Goal: Task Accomplishment & Management: Use online tool/utility

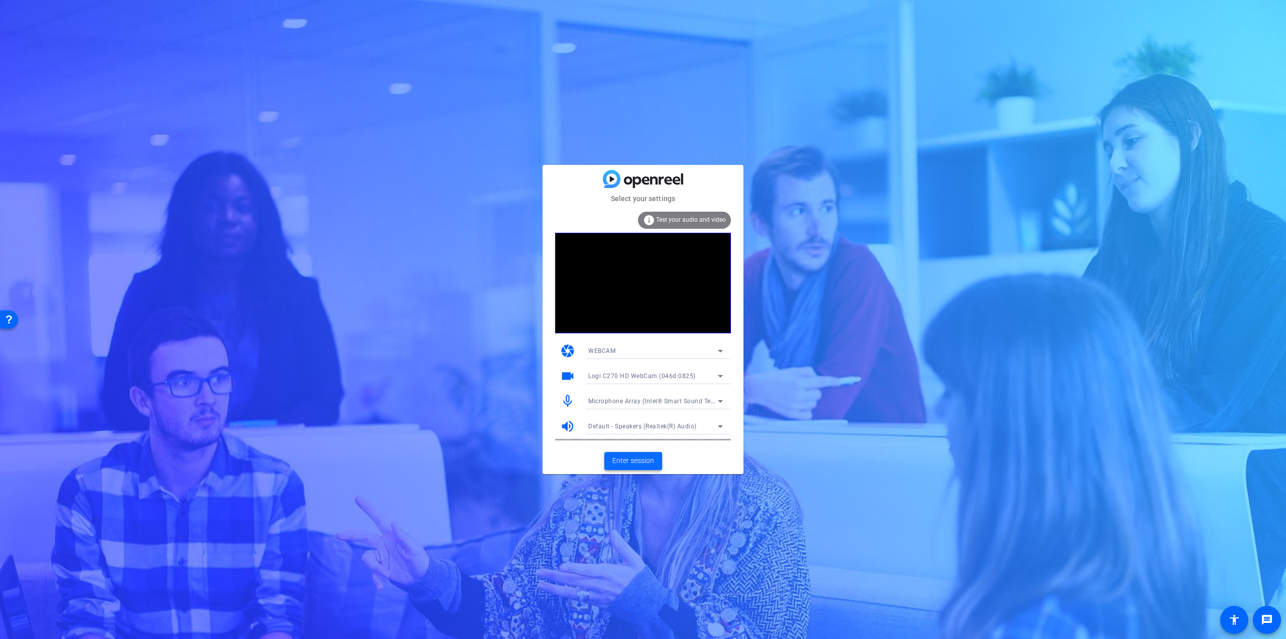
click at [639, 463] on span "Enter session" at bounding box center [634, 460] width 42 height 11
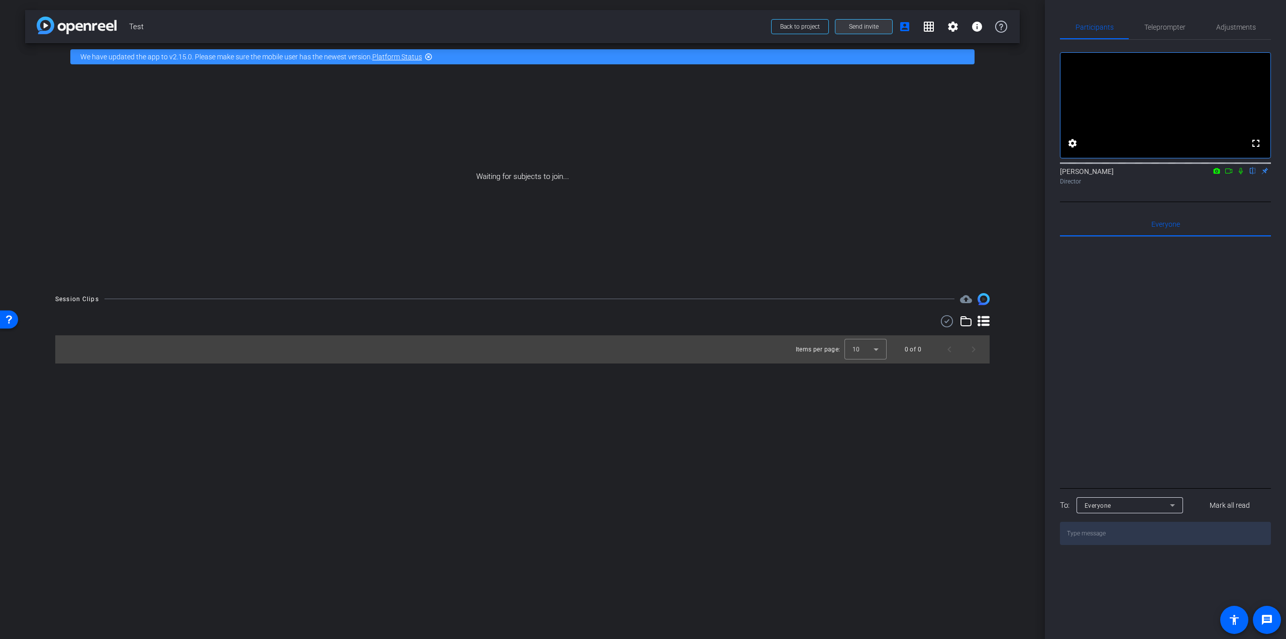
click at [847, 28] on span at bounding box center [864, 27] width 57 height 24
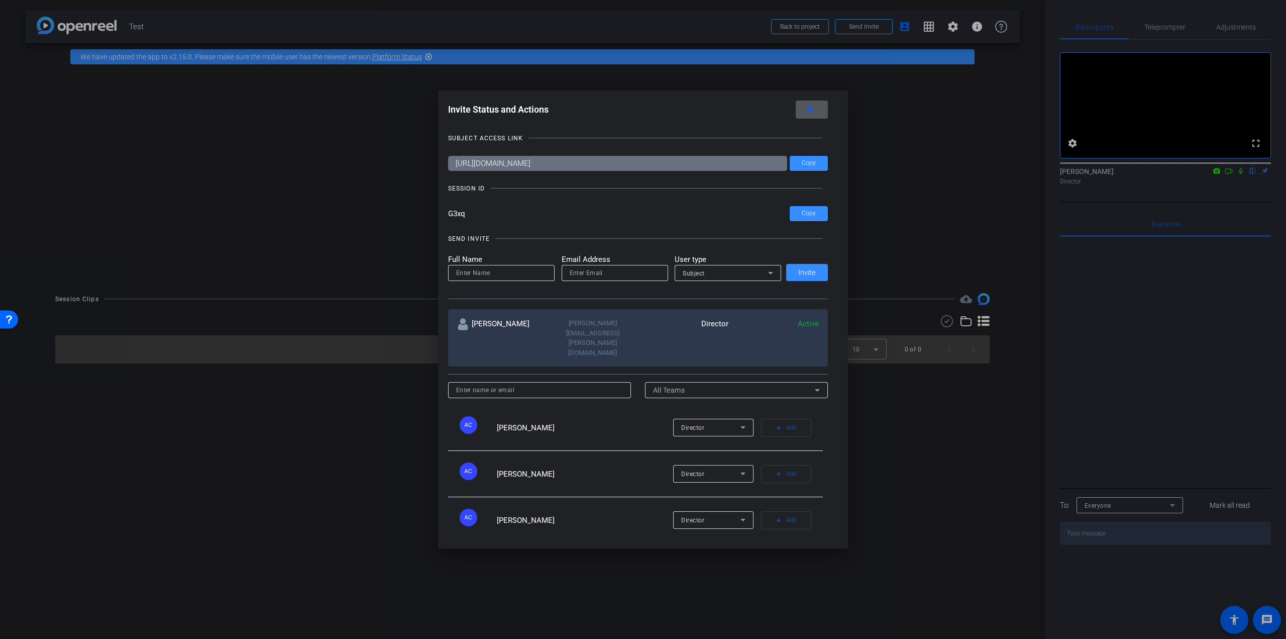
click at [612, 209] on input "G3xq" at bounding box center [619, 213] width 342 height 15
click at [594, 161] on input "https://capture.openreel.com/subject/MODE_OTP?otp=G3xq" at bounding box center [618, 163] width 340 height 15
click at [813, 108] on mat-icon "close" at bounding box center [810, 110] width 13 height 13
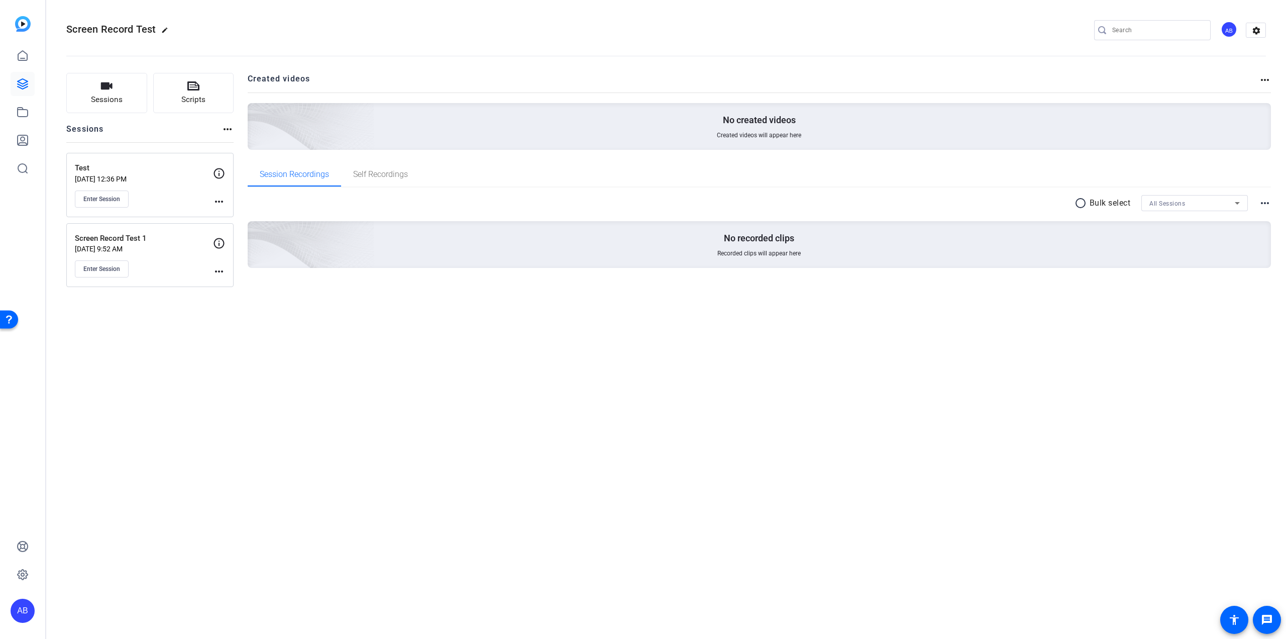
click at [147, 221] on div "Test Sep 09, 2025 @ 12:36 PM Enter Session more_horiz Screen Record Test 1 Jun …" at bounding box center [149, 220] width 167 height 134
click at [113, 204] on button "Enter Session" at bounding box center [102, 198] width 54 height 17
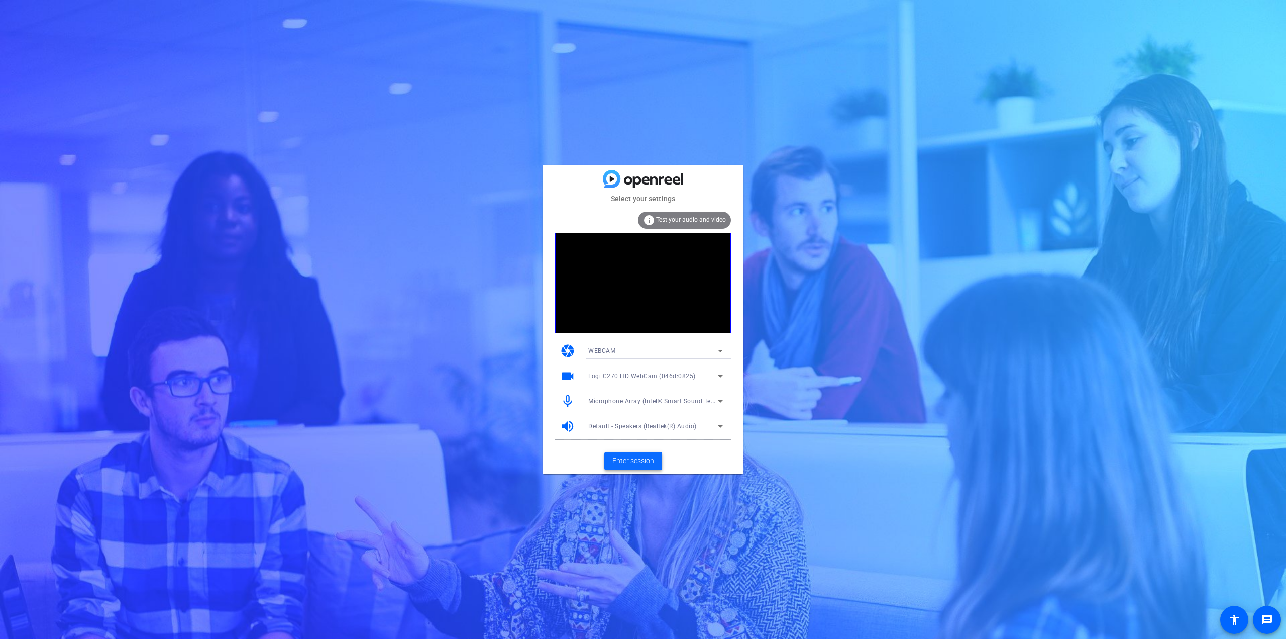
click at [653, 468] on span at bounding box center [633, 461] width 58 height 24
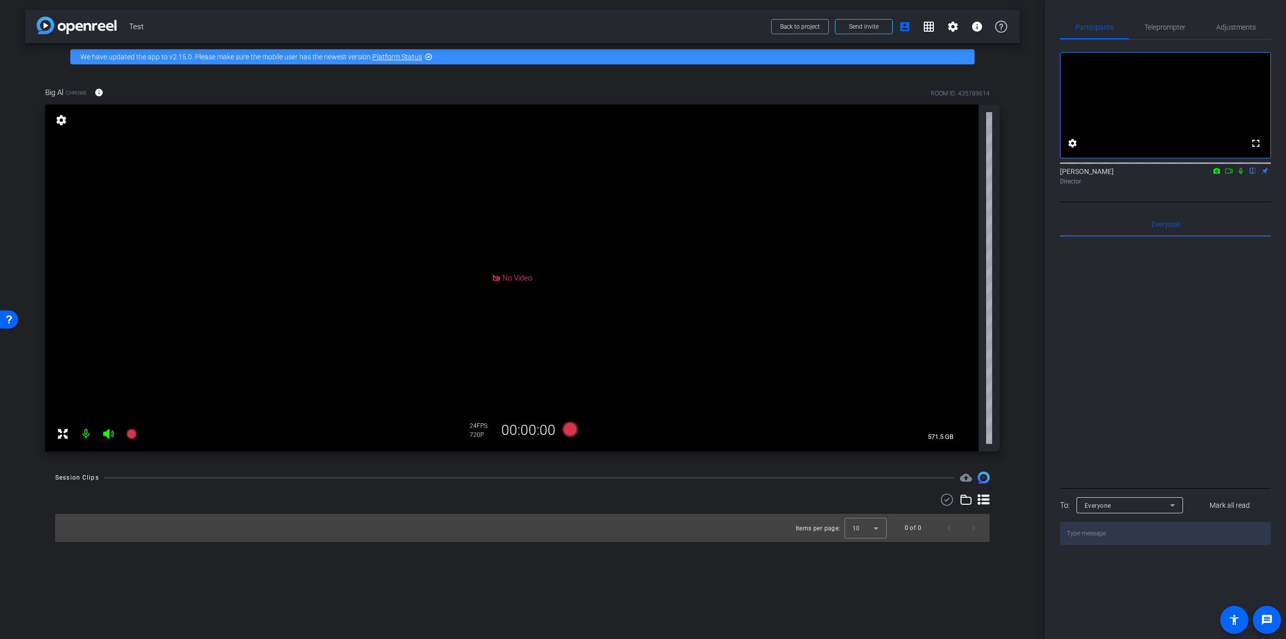
click at [109, 435] on icon at bounding box center [108, 434] width 11 height 10
click at [67, 111] on div "No Video" at bounding box center [512, 278] width 934 height 347
click at [58, 117] on mat-icon "settings" at bounding box center [61, 120] width 14 height 12
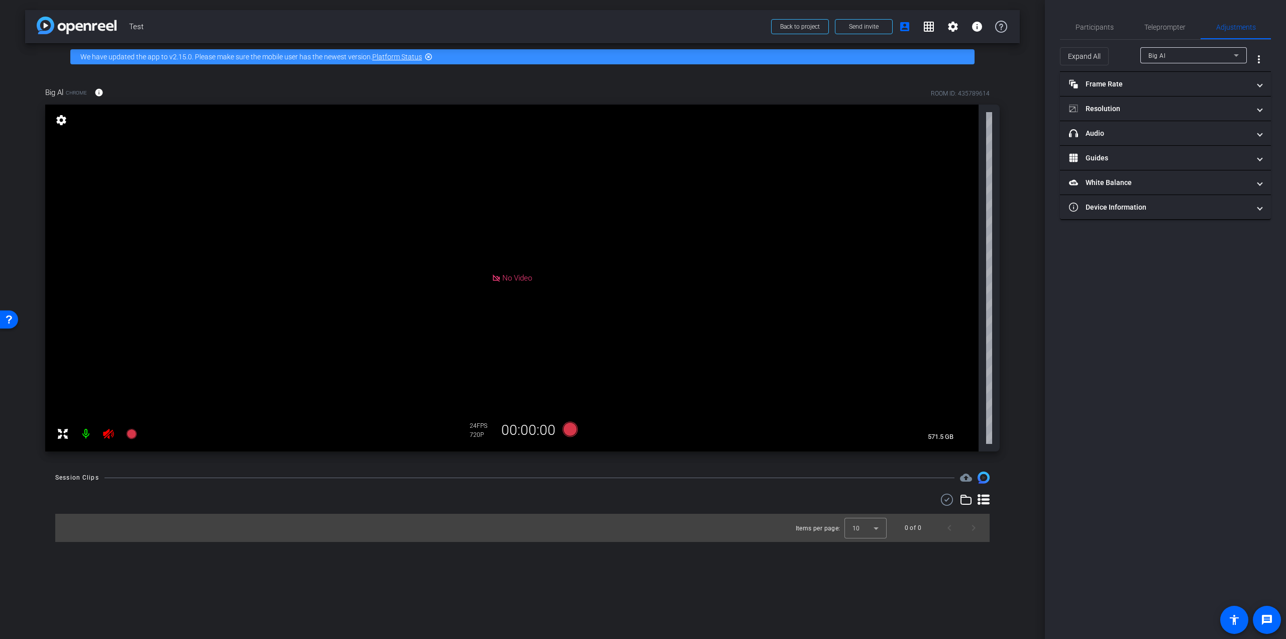
click at [65, 118] on mat-icon "settings" at bounding box center [61, 120] width 14 height 12
click at [1087, 136] on mat-panel-title "headphone icon Audio" at bounding box center [1159, 133] width 181 height 11
click at [1087, 136] on mat-expansion-panel-header "headphone icon Audio" at bounding box center [1165, 145] width 211 height 32
click at [1100, 25] on span "Participants" at bounding box center [1095, 27] width 38 height 7
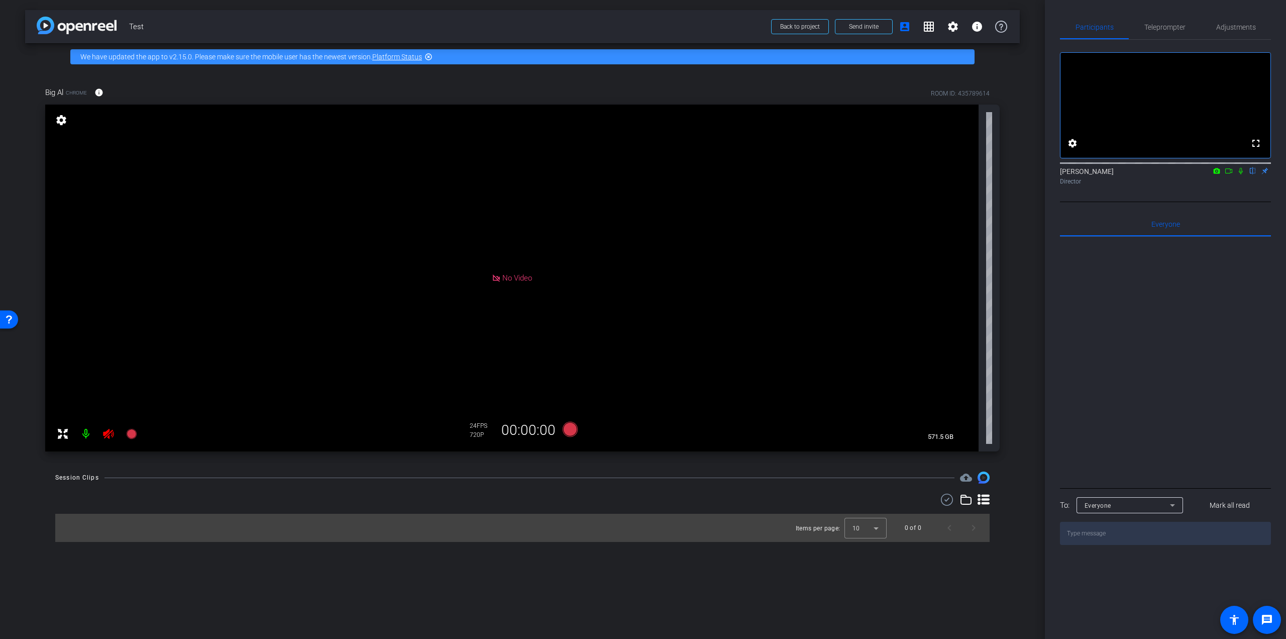
click at [477, 427] on span "FPS" at bounding box center [482, 425] width 11 height 7
click at [575, 429] on icon at bounding box center [570, 429] width 15 height 15
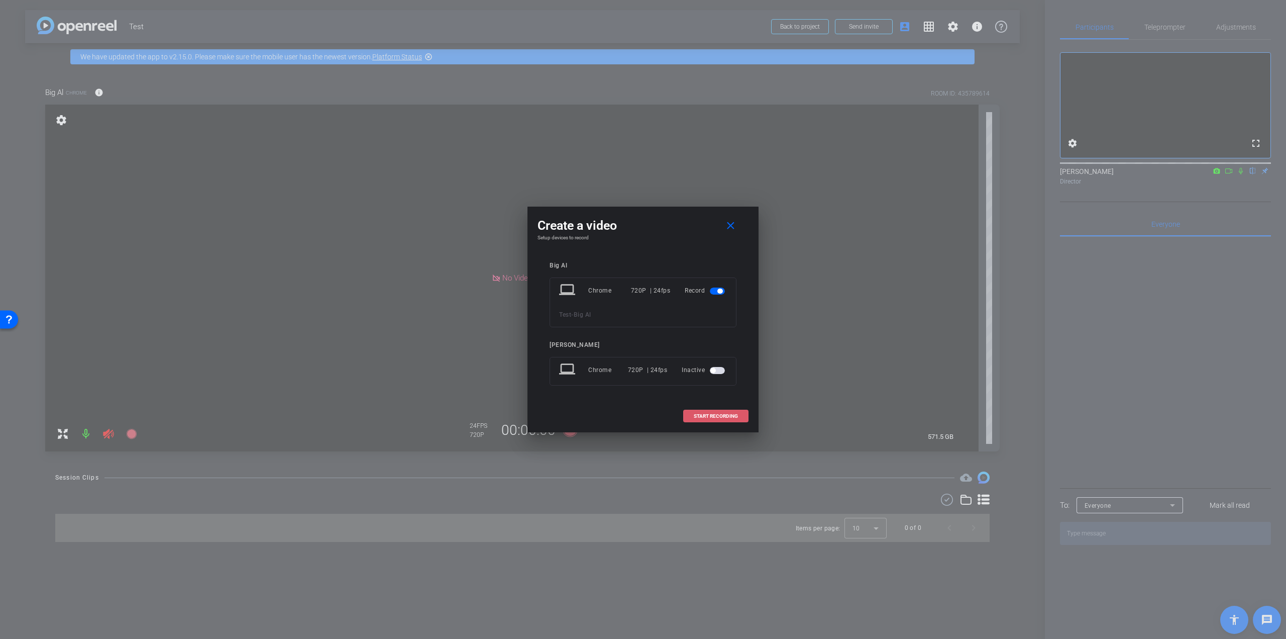
click at [692, 409] on span at bounding box center [716, 416] width 64 height 24
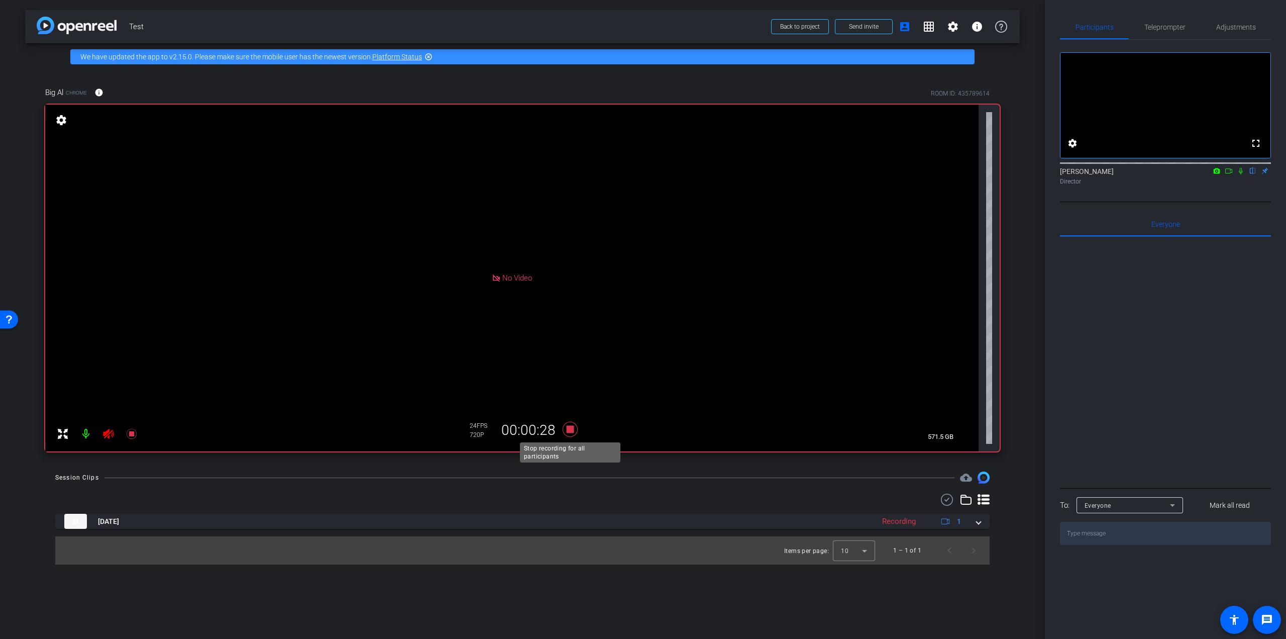
click at [564, 430] on icon at bounding box center [570, 429] width 24 height 18
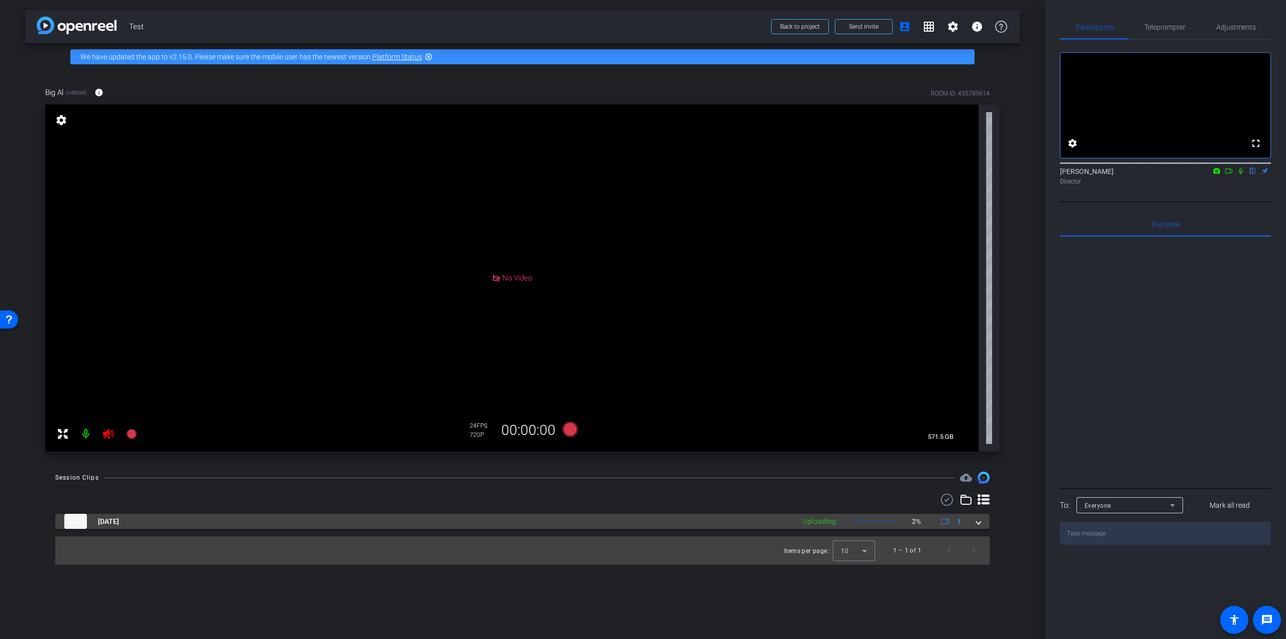
click at [978, 523] on span at bounding box center [979, 521] width 4 height 11
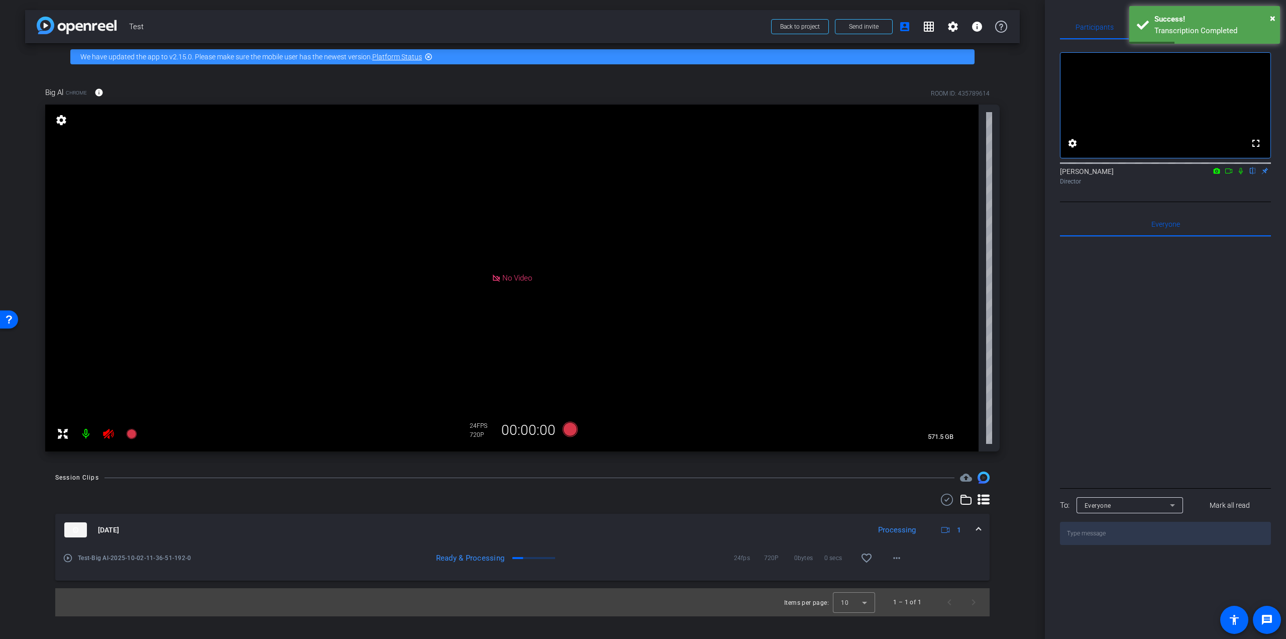
click at [69, 555] on mat-icon "play_circle_outline" at bounding box center [68, 558] width 10 height 10
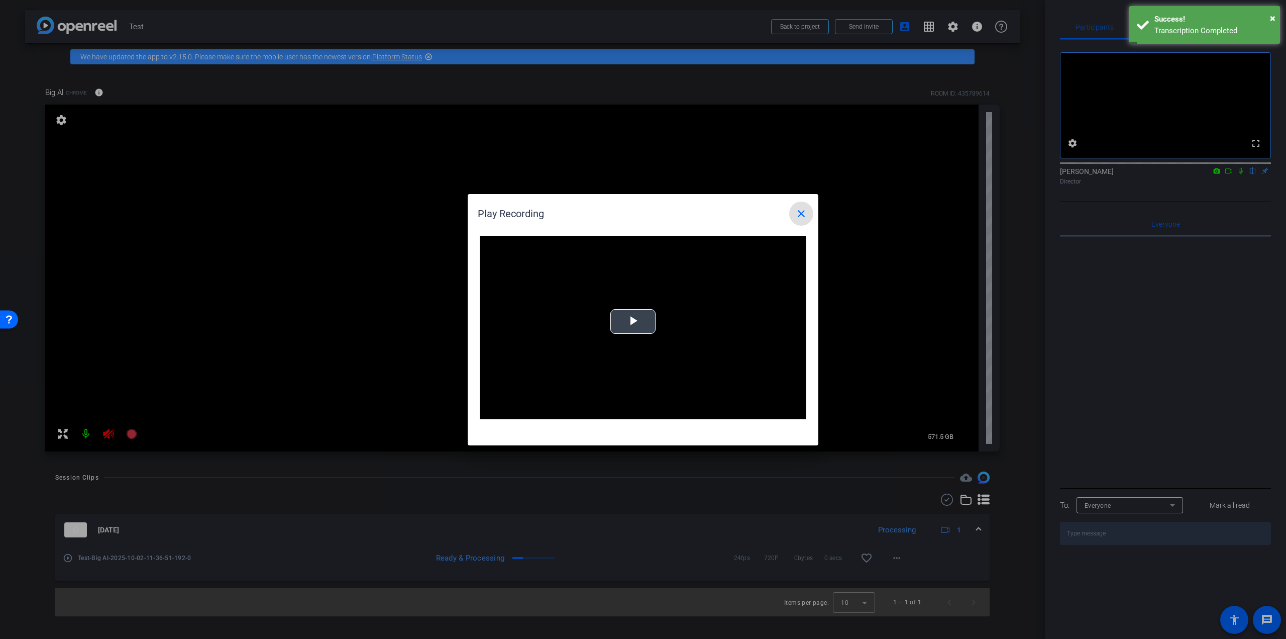
click at [603, 316] on video "Video Player" at bounding box center [643, 328] width 327 height 184
click at [805, 216] on mat-icon "close" at bounding box center [801, 214] width 12 height 12
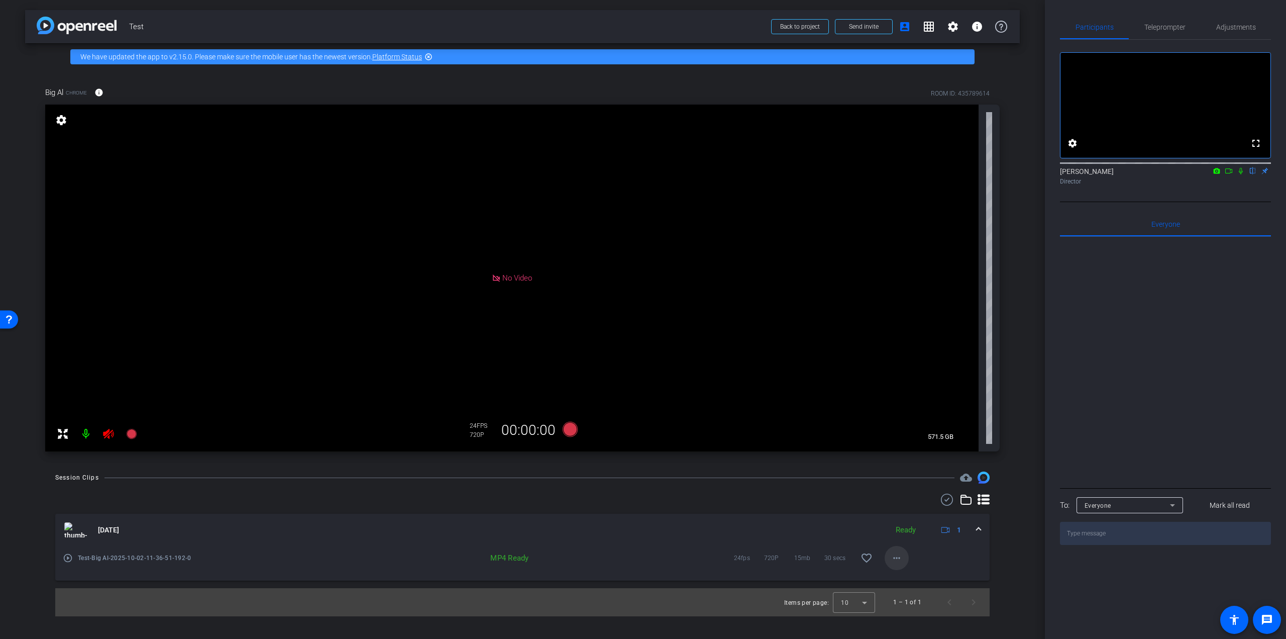
click at [896, 556] on mat-icon "more_horiz" at bounding box center [897, 558] width 12 height 12
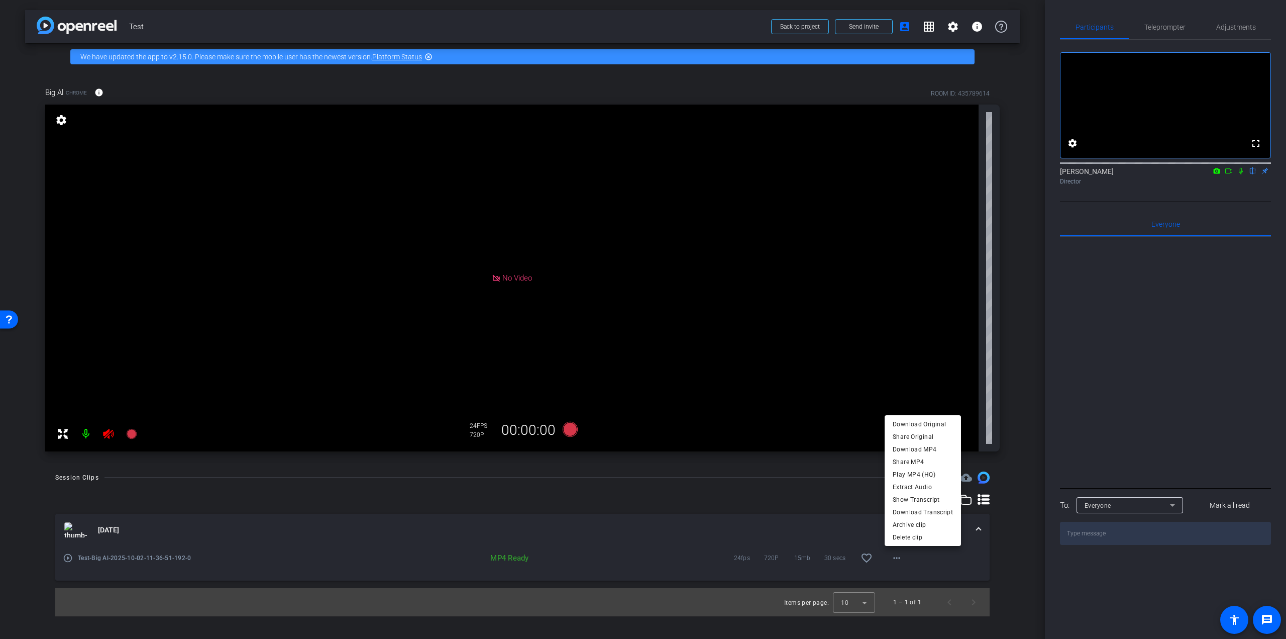
click at [1014, 320] on div at bounding box center [643, 319] width 1286 height 639
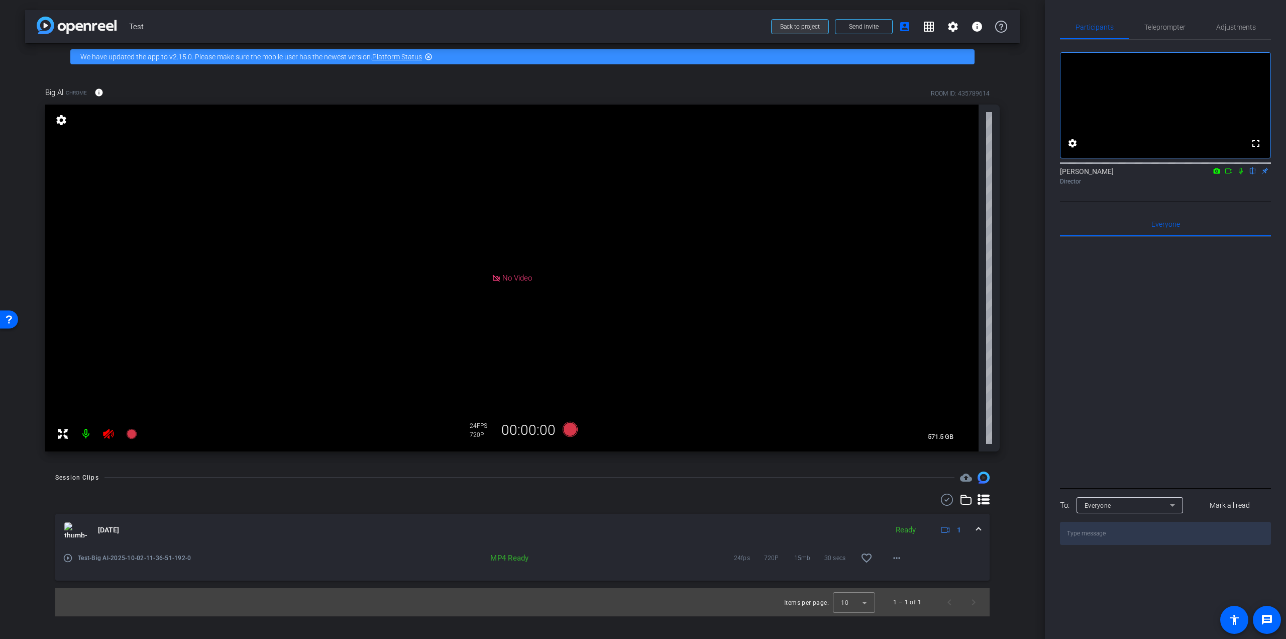
click at [789, 28] on span "Back to project" at bounding box center [800, 26] width 40 height 7
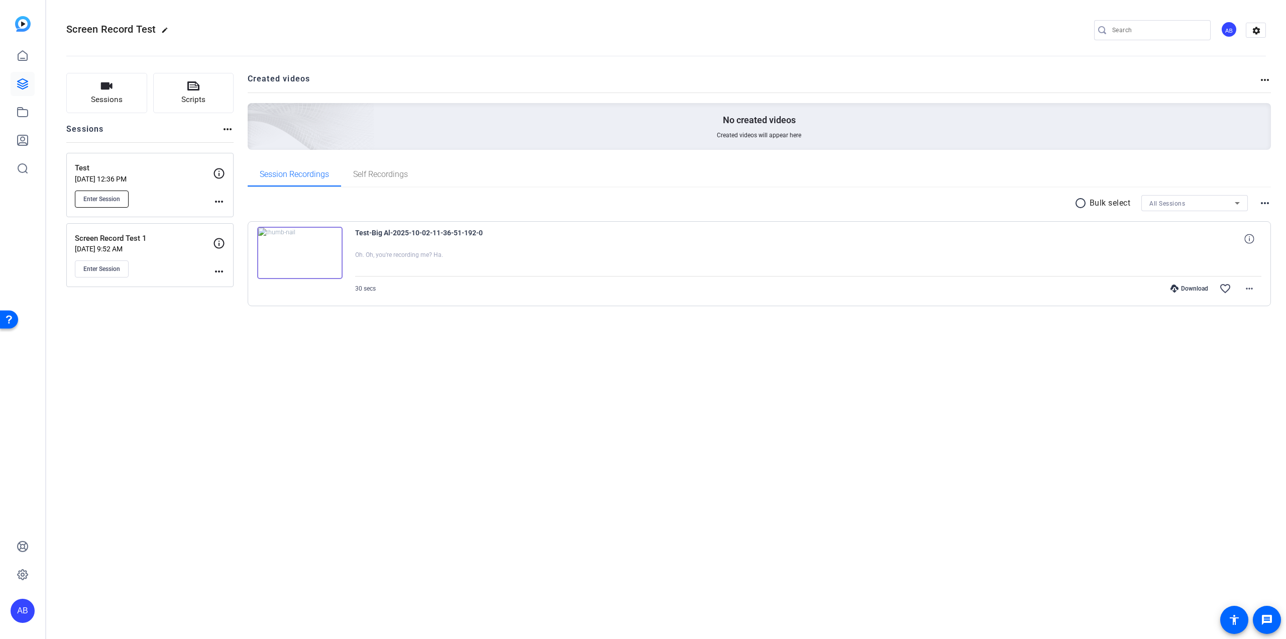
click at [104, 202] on button "Enter Session" at bounding box center [102, 198] width 54 height 17
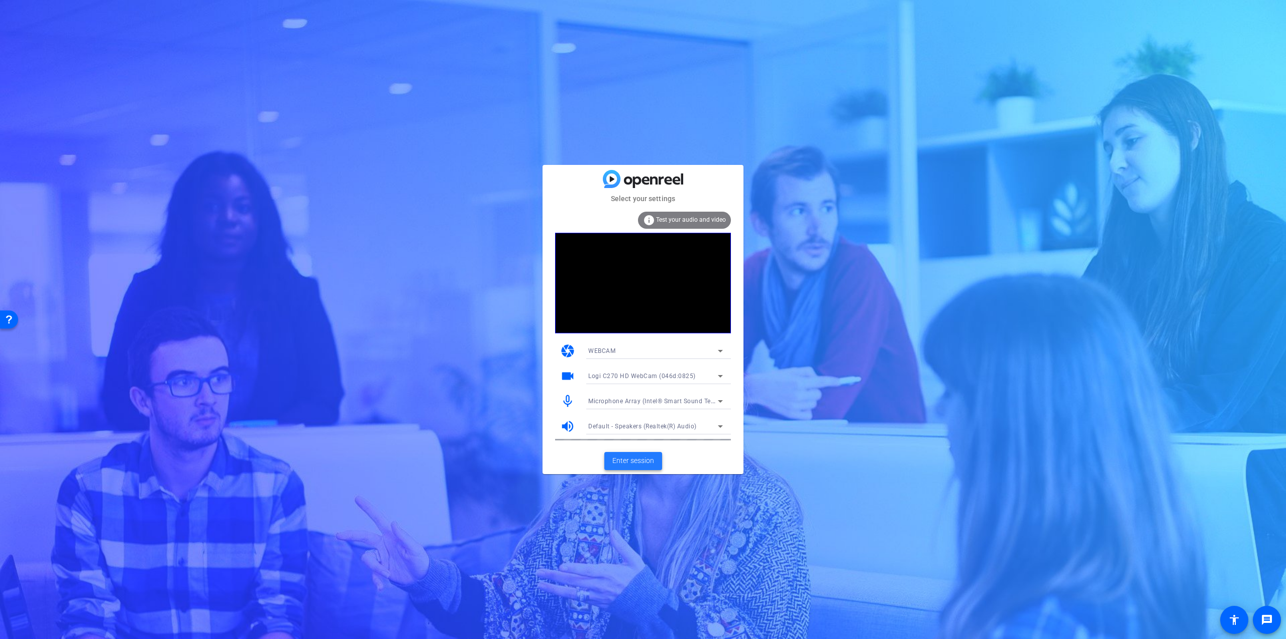
click at [622, 462] on span "Enter session" at bounding box center [634, 460] width 42 height 11
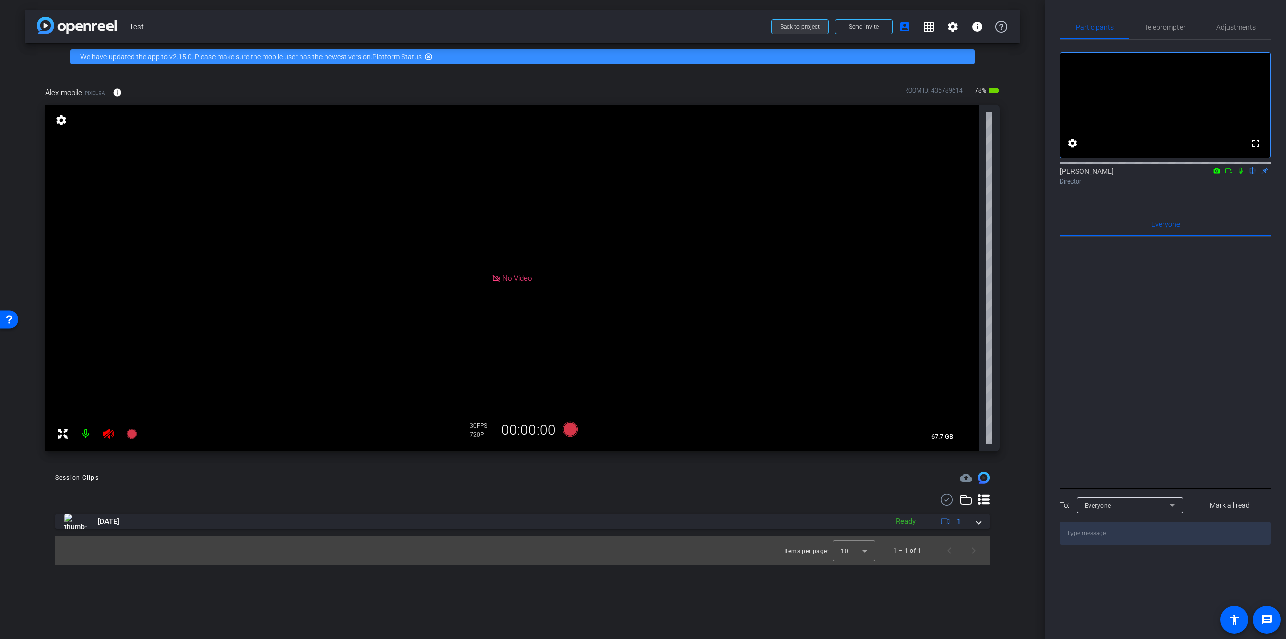
click at [810, 25] on span "Back to project" at bounding box center [800, 26] width 40 height 7
